Goal: Use online tool/utility: Utilize a website feature to perform a specific function

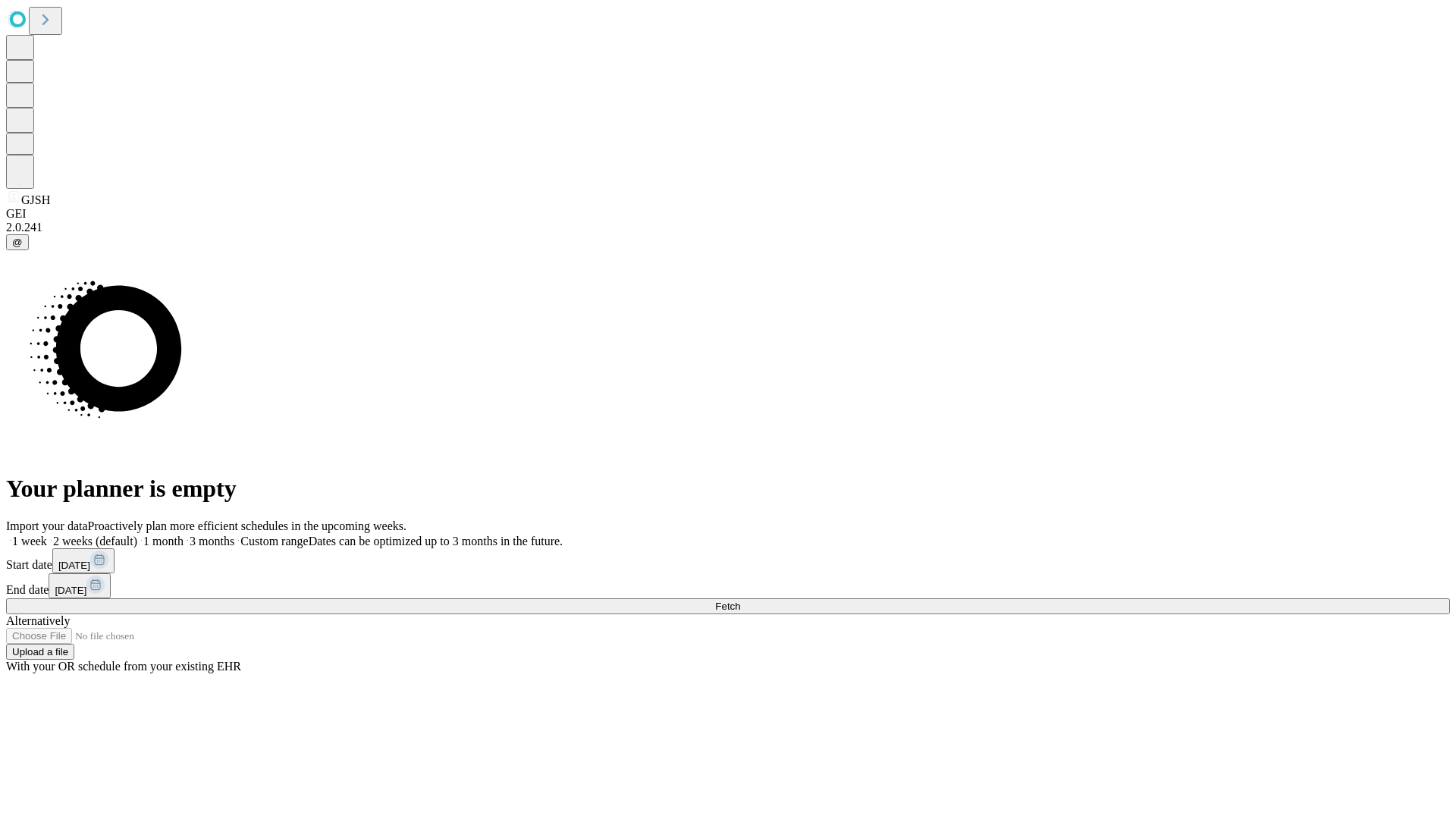
click at [740, 601] on span "Fetch" at bounding box center [728, 607] width 25 height 11
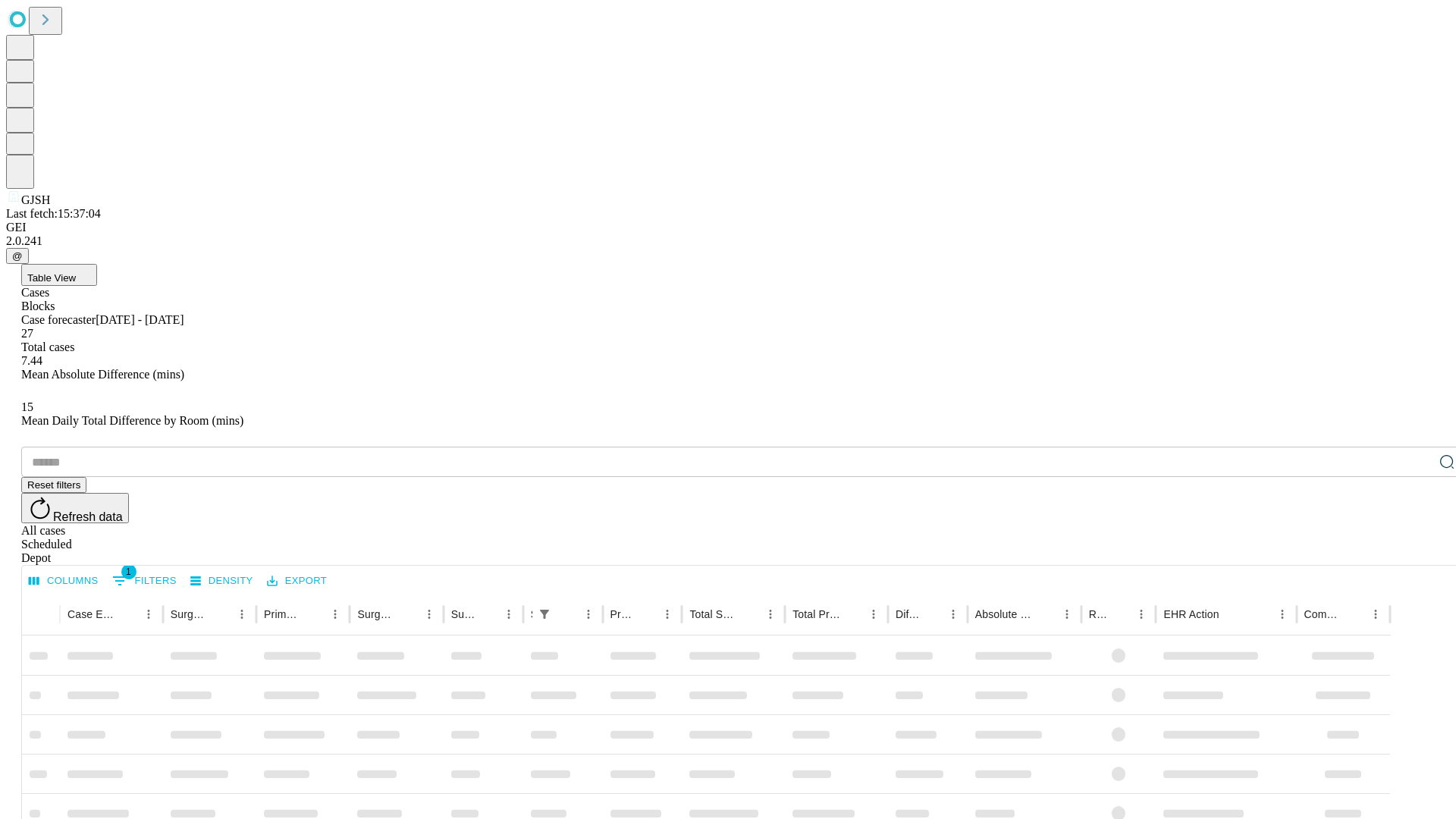
click at [76, 272] on span "Table View" at bounding box center [52, 278] width 49 height 11
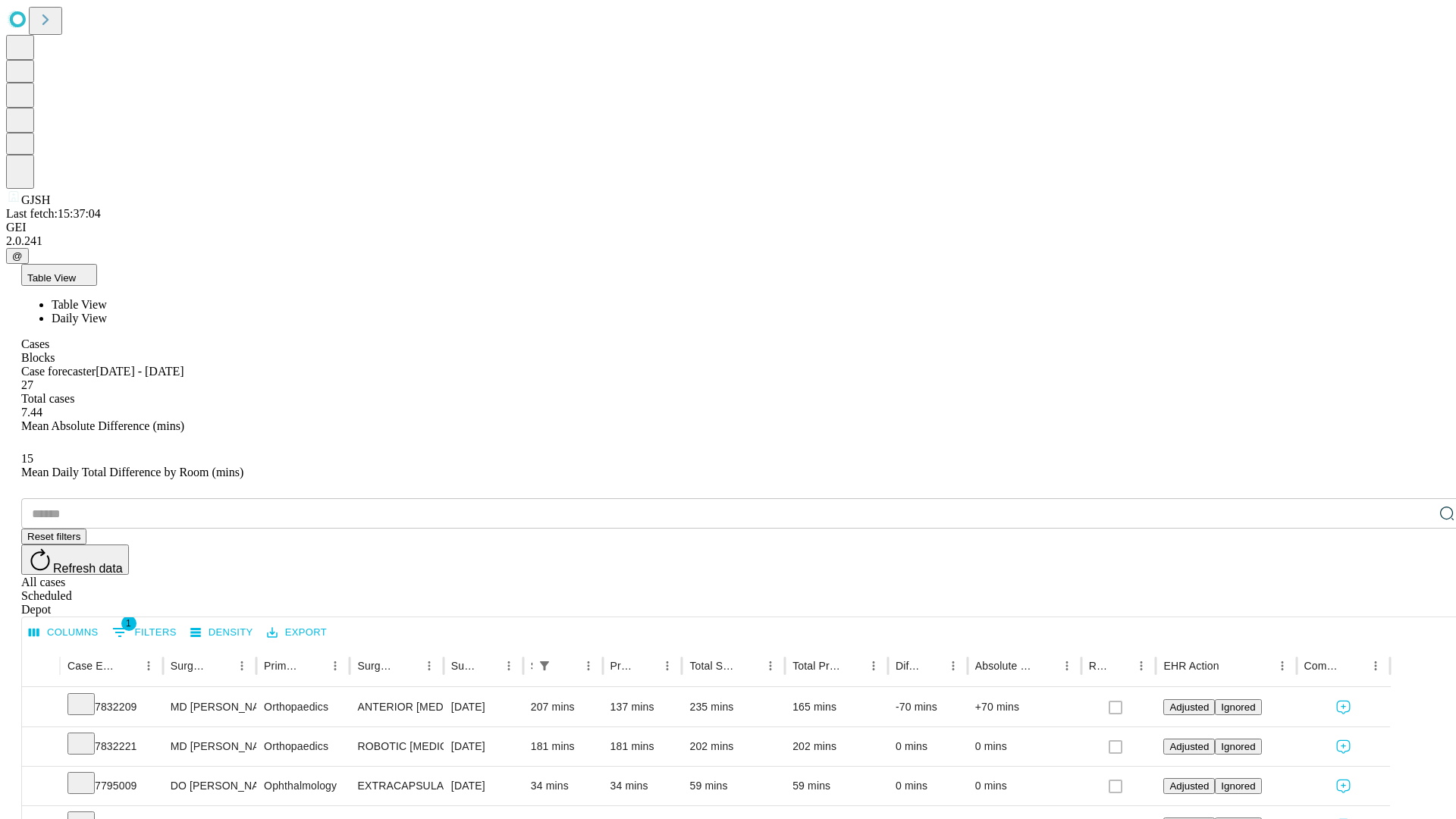
click at [107, 312] on span "Daily View" at bounding box center [79, 318] width 55 height 13
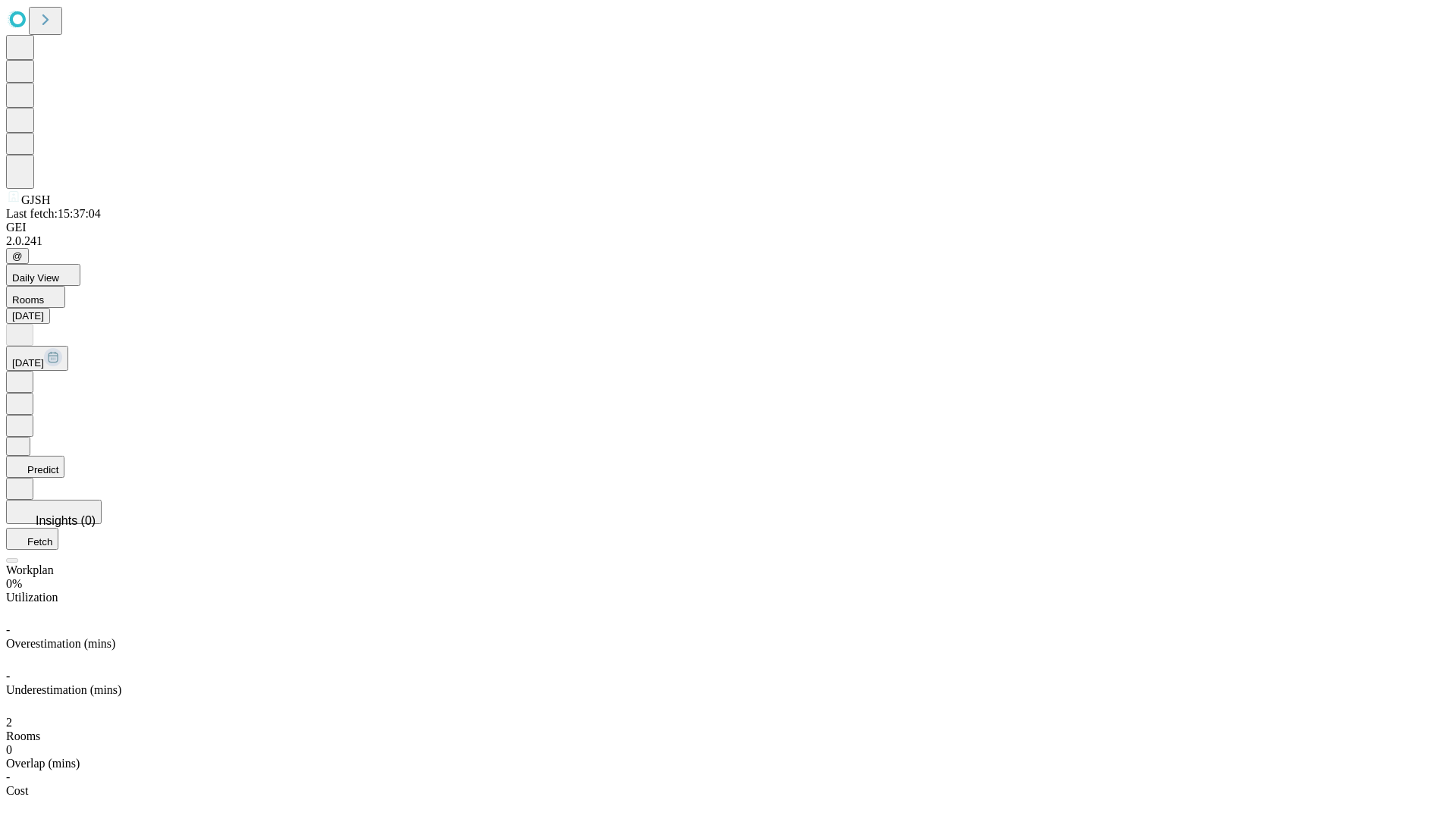
click at [65, 456] on button "Predict" at bounding box center [35, 467] width 58 height 22
